Goal: Task Accomplishment & Management: Use online tool/utility

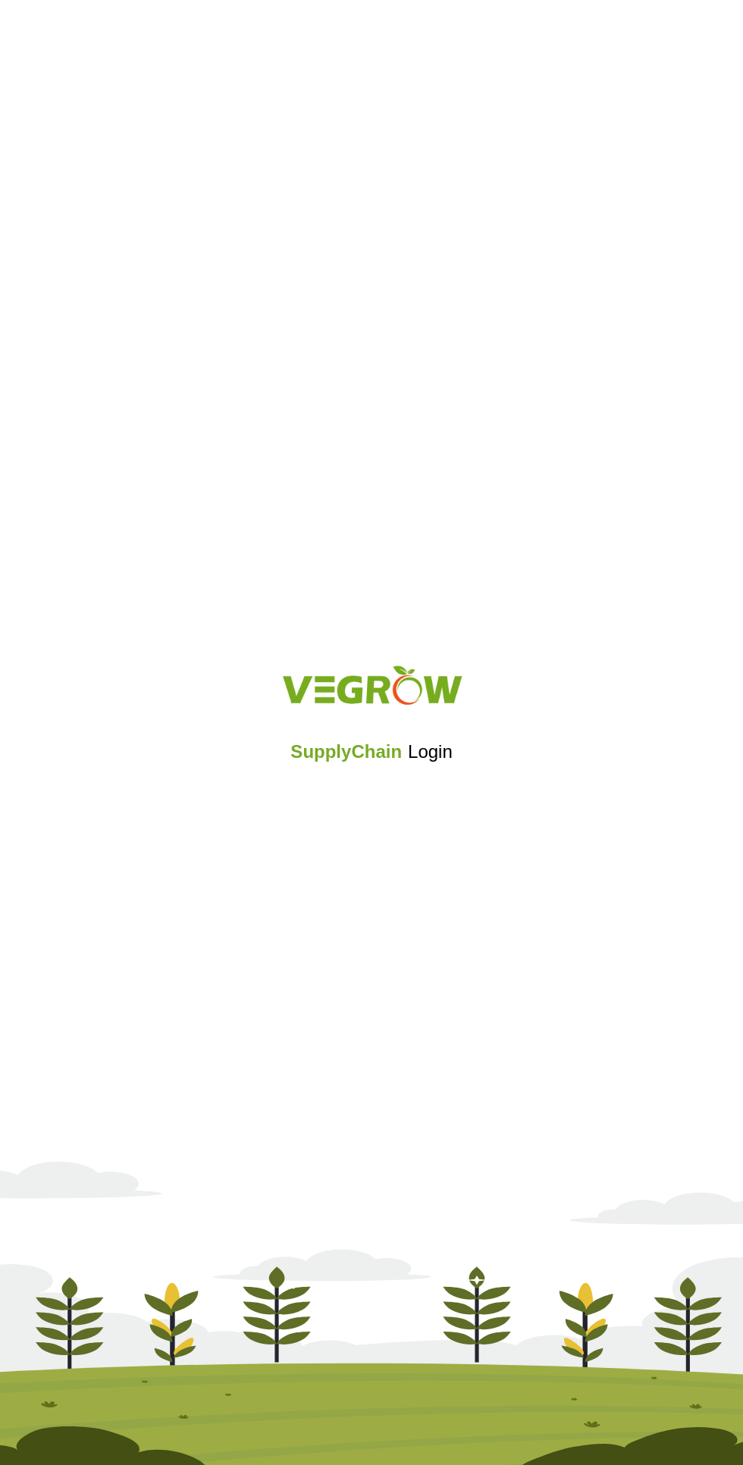
click at [392, 799] on iframe at bounding box center [371, 792] width 162 height 33
click at [396, 815] on div "SupplyChain Login" at bounding box center [371, 732] width 743 height 181
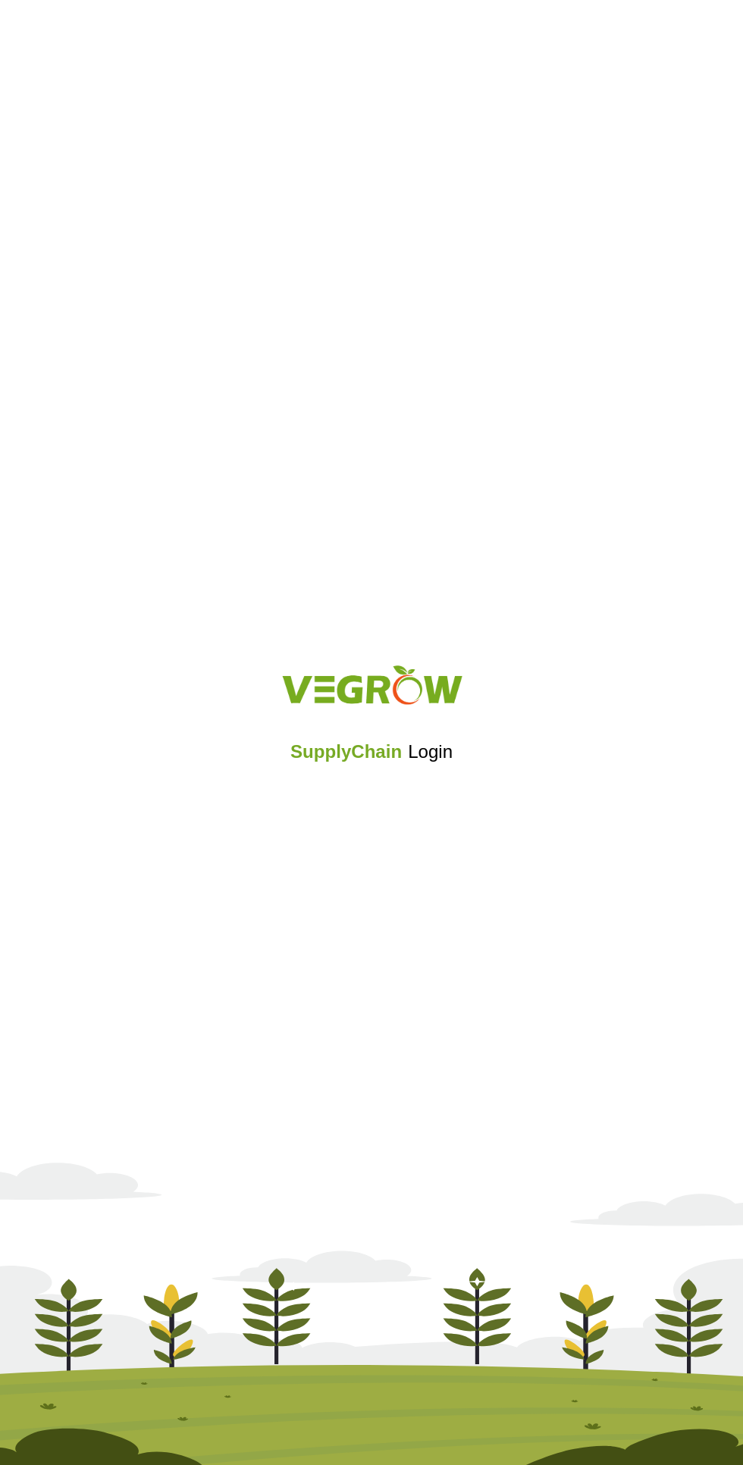
click at [399, 758] on h5 "SupplyChain Login" at bounding box center [370, 751] width 161 height 27
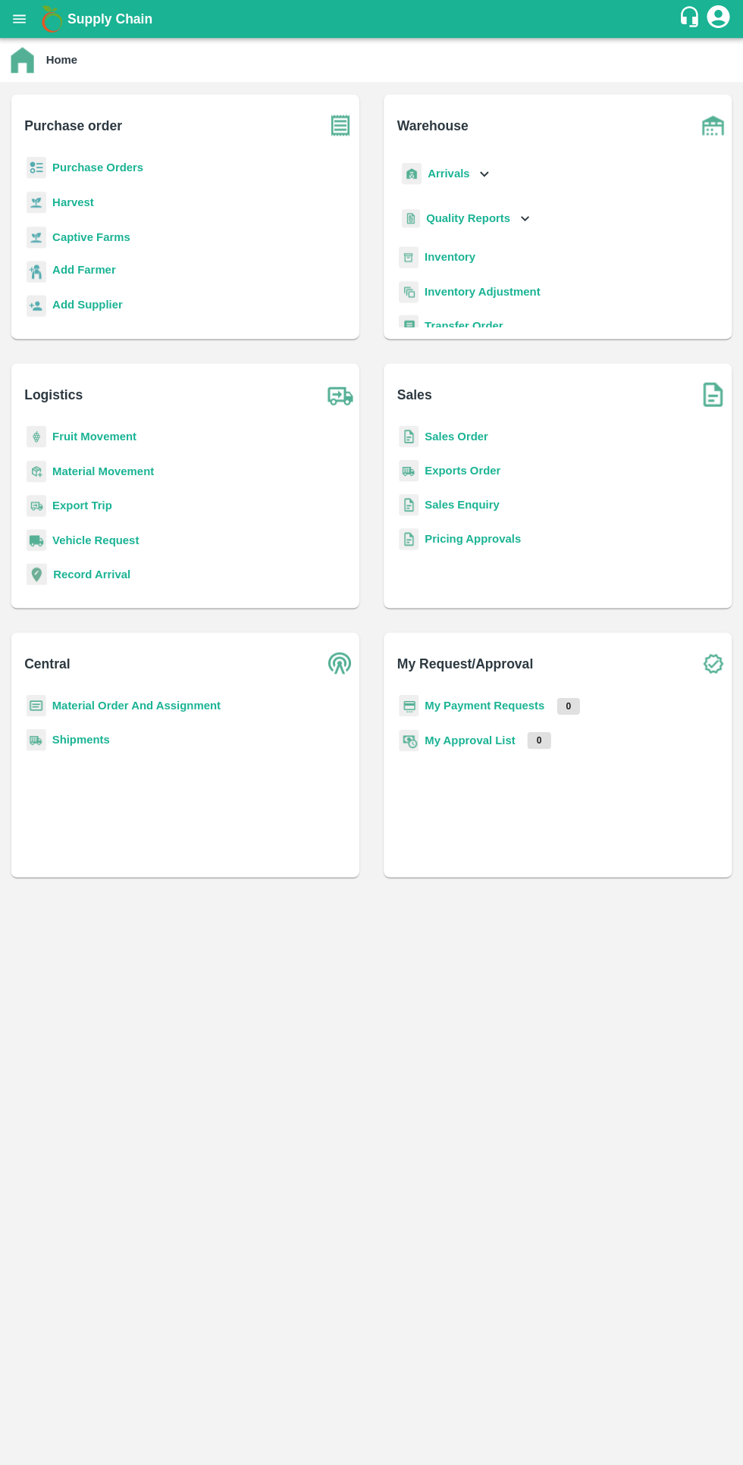
click at [130, 26] on b "Supply Chain" at bounding box center [110, 18] width 85 height 15
click at [255, 13] on h1 "Supply Chain" at bounding box center [372, 18] width 608 height 21
click at [324, 135] on img at bounding box center [340, 125] width 38 height 38
click at [116, 305] on b "Add Supplier" at bounding box center [88, 303] width 70 height 12
click at [139, 304] on div "Add Supplier" at bounding box center [185, 314] width 323 height 40
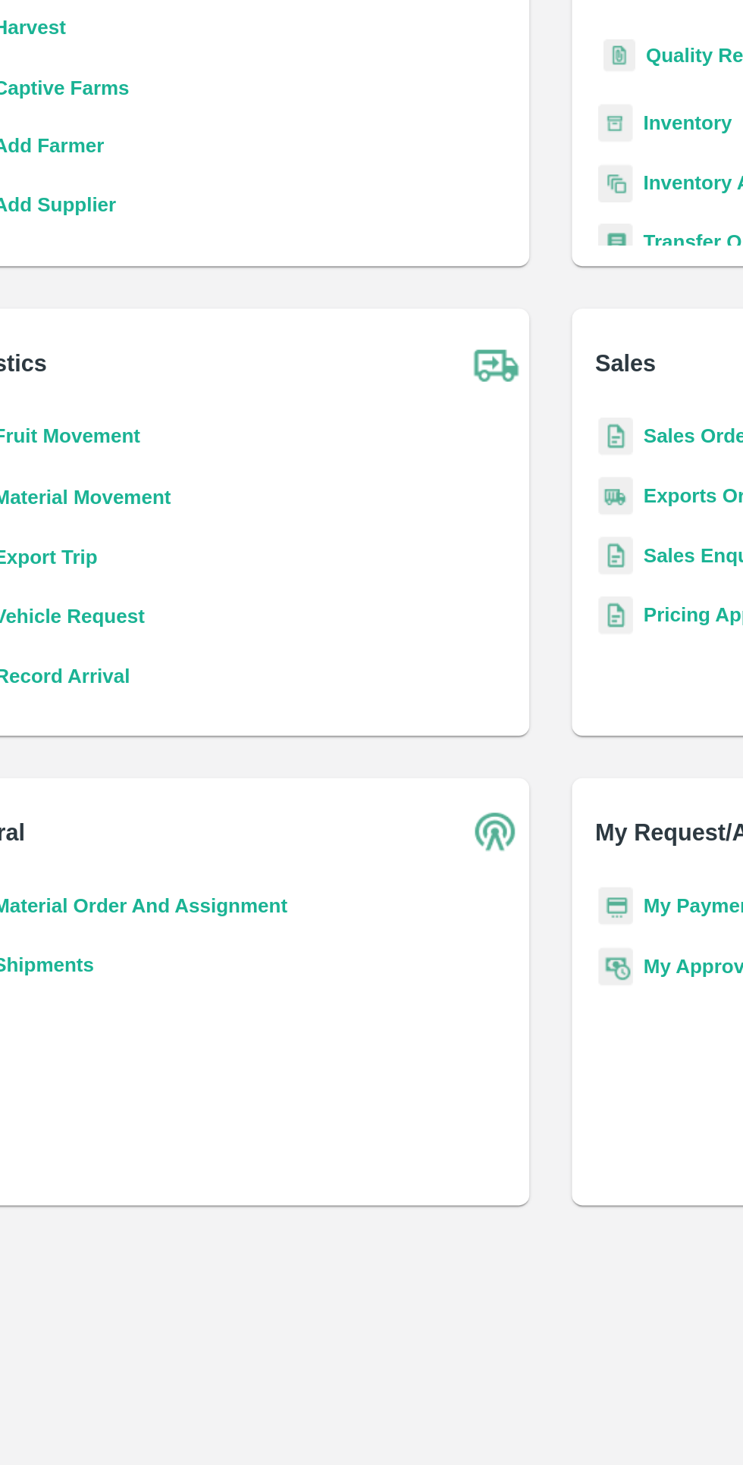
click at [134, 309] on div "Add Supplier" at bounding box center [185, 314] width 323 height 40
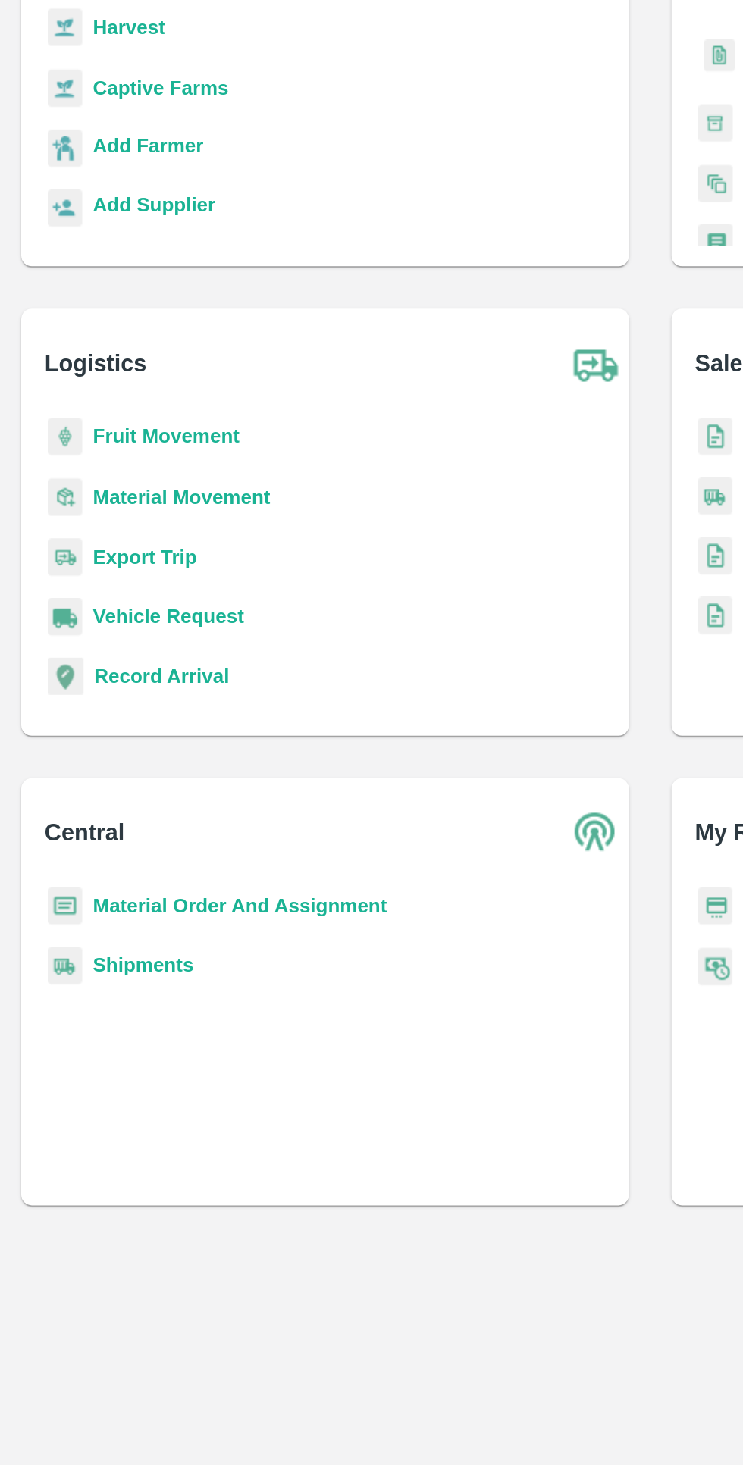
click at [83, 308] on b "Add Supplier" at bounding box center [88, 303] width 70 height 12
